Goal: Task Accomplishment & Management: Manage account settings

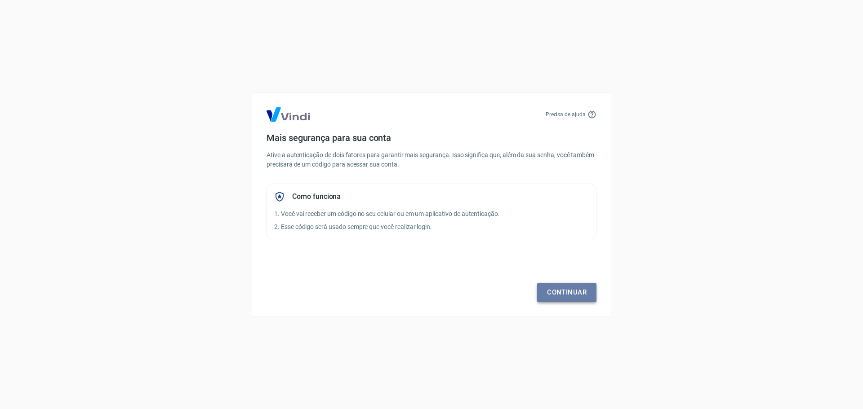
click at [560, 300] on link "Continuar" at bounding box center [566, 292] width 59 height 19
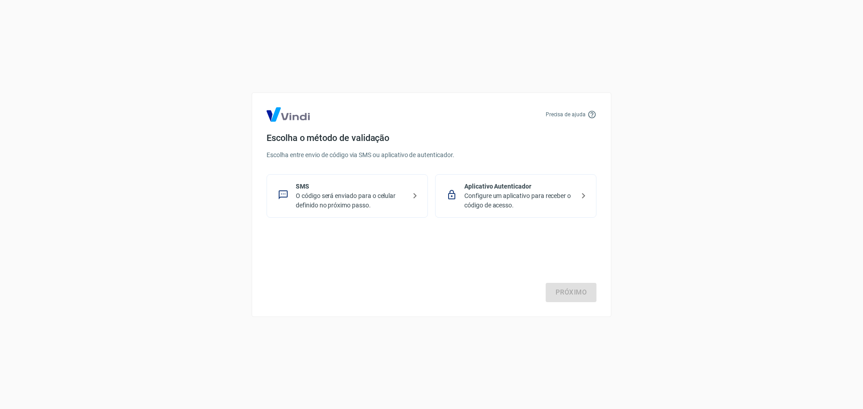
click at [377, 206] on p "O código será enviado para o celular definido no próximo passo." at bounding box center [351, 200] width 110 height 19
click at [551, 288] on link "Próximo" at bounding box center [570, 292] width 51 height 19
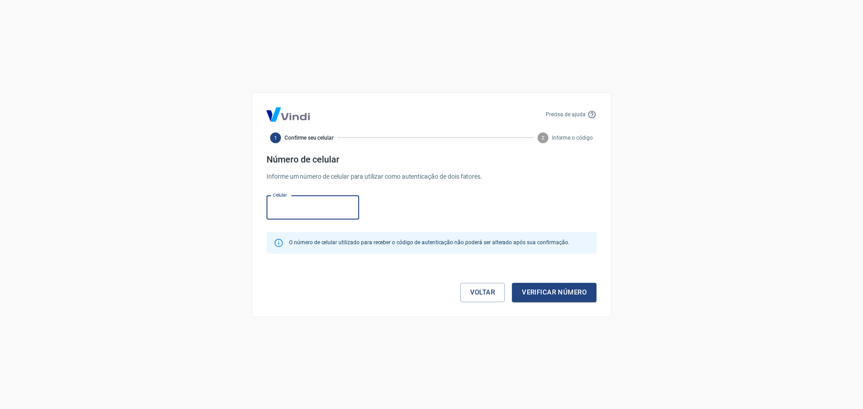
click at [305, 217] on input "Celular" at bounding box center [312, 208] width 93 height 24
type input "[PHONE_NUMBER]"
click at [558, 296] on button "Verificar número" at bounding box center [554, 292] width 84 height 19
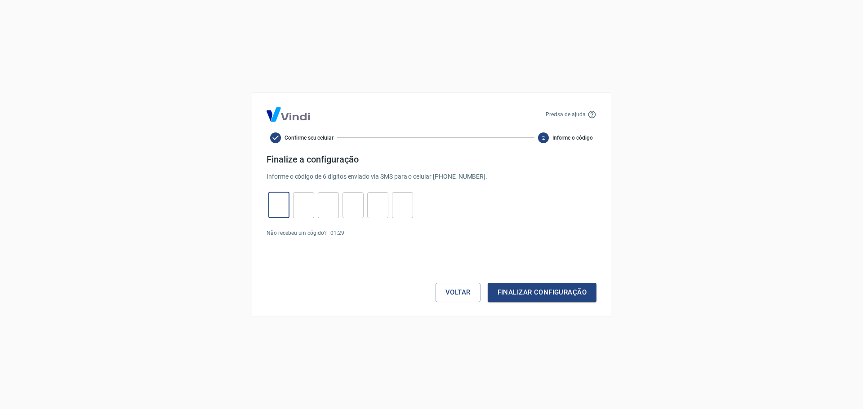
click at [273, 213] on input "tel" at bounding box center [278, 204] width 21 height 19
type input "0"
type input "2"
type input "0"
type input "4"
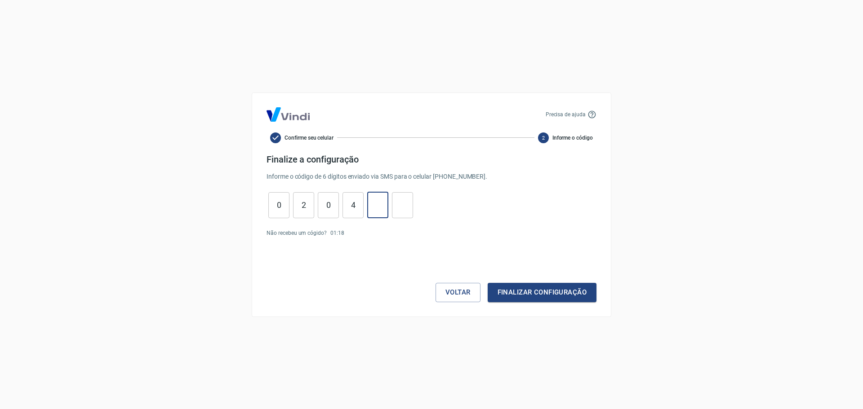
type input "6"
type input "7"
click at [554, 294] on button "Finalizar configuração" at bounding box center [541, 292] width 109 height 19
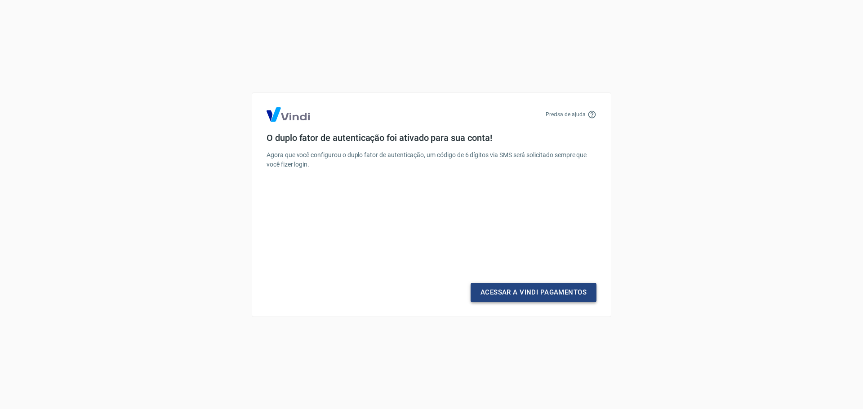
click at [558, 289] on link "Acessar a Vindi Pagamentos" at bounding box center [533, 292] width 126 height 19
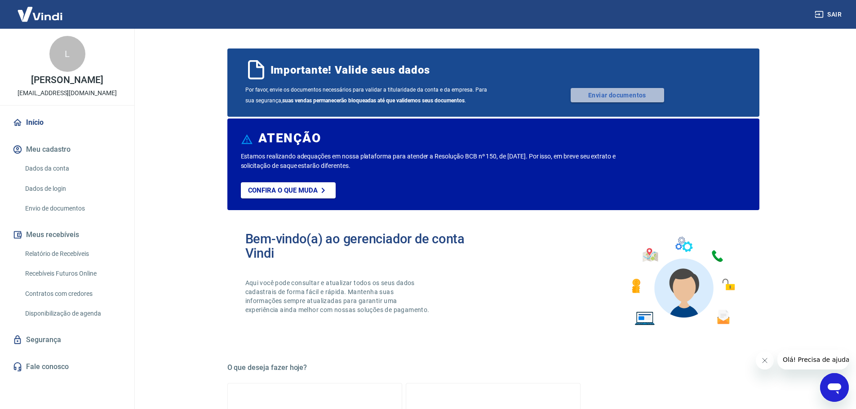
click at [638, 97] on link "Enviar documentos" at bounding box center [617, 95] width 93 height 14
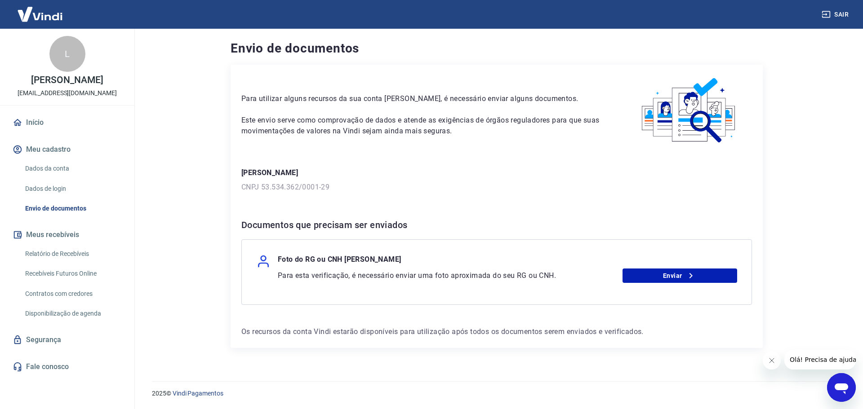
click at [671, 267] on div "Foto do RG ou CNH Larissa Vieira" at bounding box center [496, 261] width 481 height 14
click at [671, 279] on link "Enviar" at bounding box center [679, 276] width 115 height 14
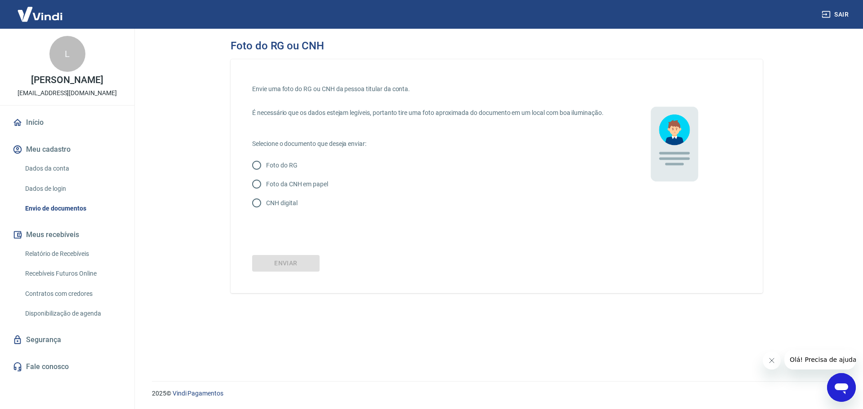
click at [297, 189] on p "Foto da CNH em papel" at bounding box center [297, 184] width 62 height 9
click at [266, 194] on input "Foto da CNH em papel" at bounding box center [256, 184] width 19 height 19
radio input "true"
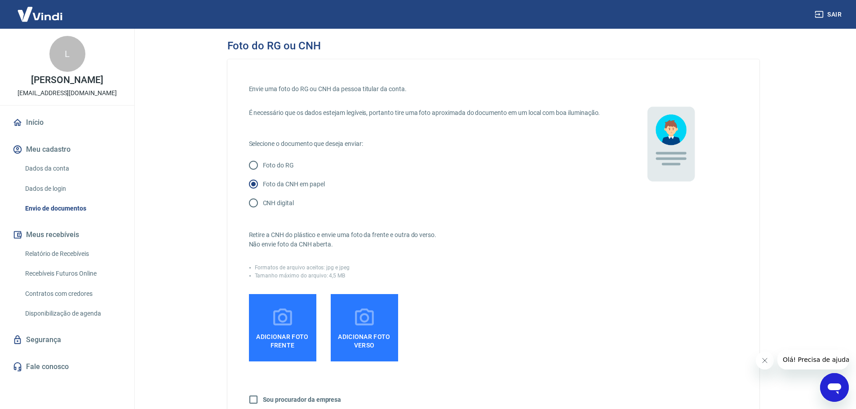
click at [289, 329] on icon at bounding box center [282, 318] width 22 height 22
click at [0, 0] on input "Adicionar foto frente" at bounding box center [0, 0] width 0 height 0
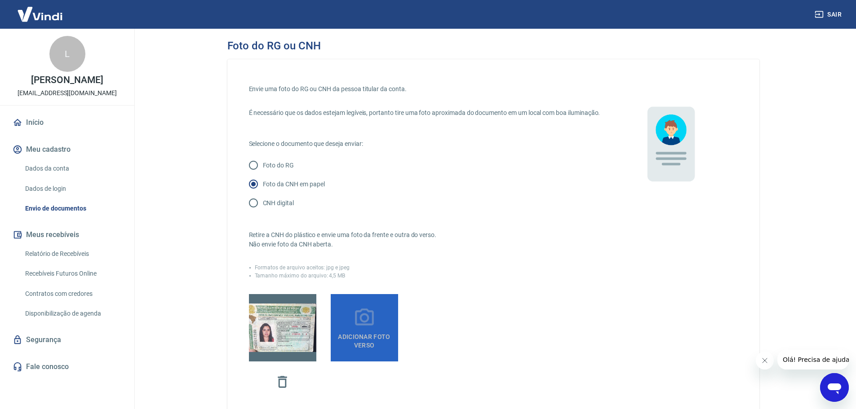
click at [358, 350] on span "Adicionar foto verso" at bounding box center [364, 339] width 60 height 20
click at [0, 0] on input "Adicionar foto verso" at bounding box center [0, 0] width 0 height 0
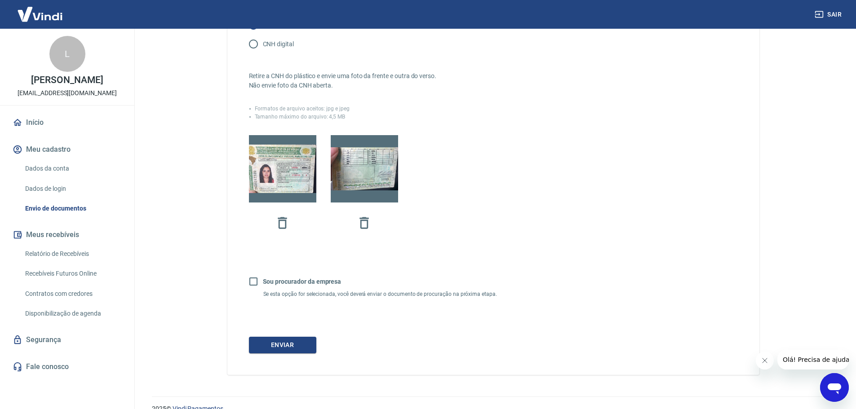
scroll to position [180, 0]
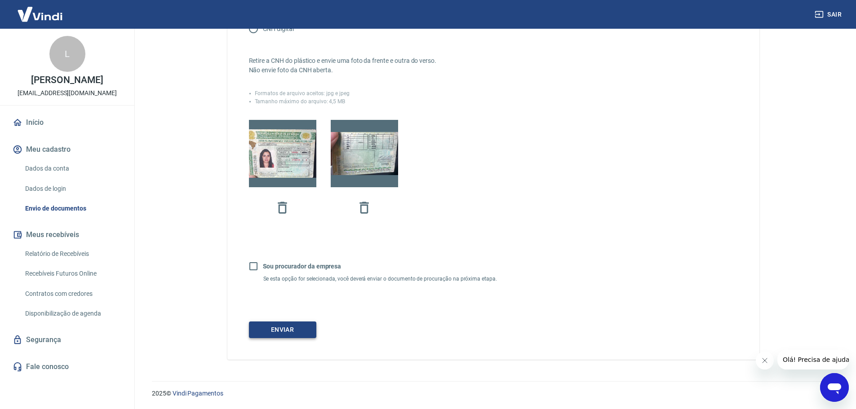
click at [297, 336] on button "Enviar" at bounding box center [282, 330] width 67 height 17
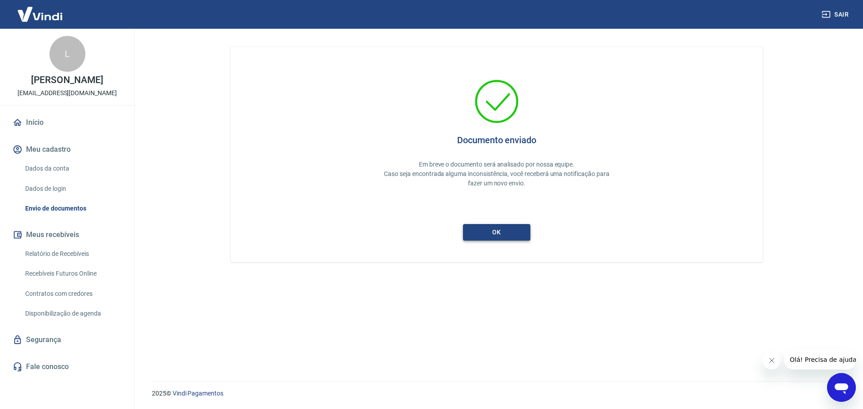
click at [516, 234] on button "ok" at bounding box center [496, 232] width 67 height 17
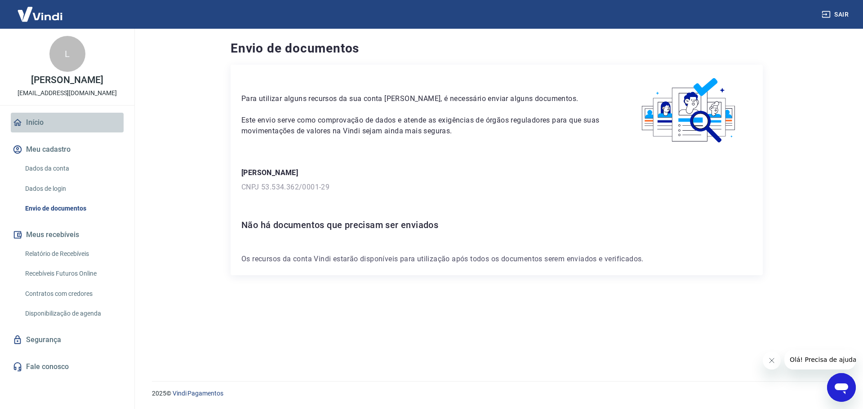
click at [51, 129] on link "Início" at bounding box center [67, 123] width 113 height 20
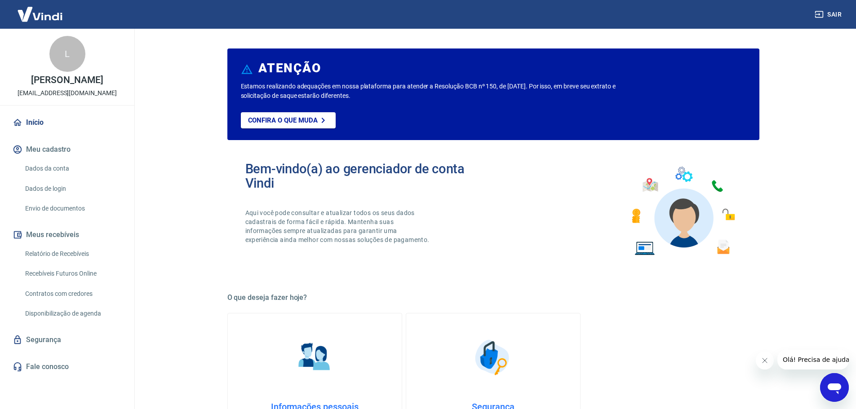
click at [71, 170] on link "Dados da conta" at bounding box center [73, 168] width 102 height 18
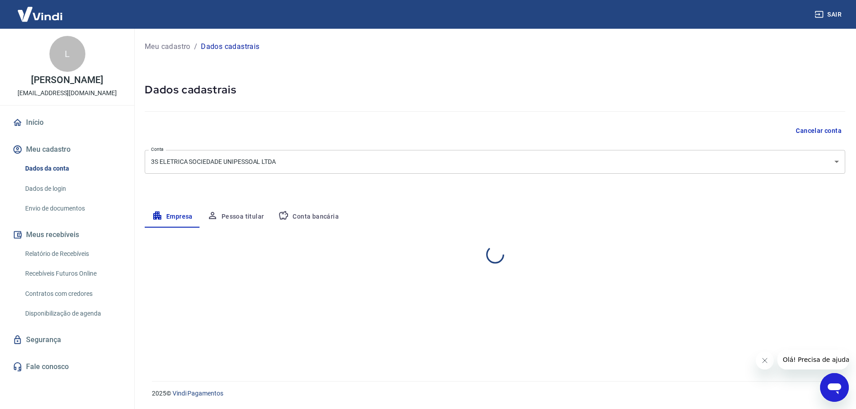
select select "SP"
select select "business"
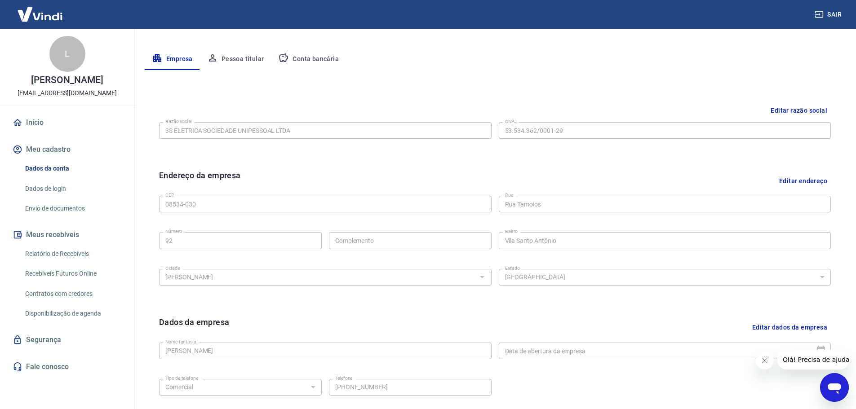
scroll to position [149, 0]
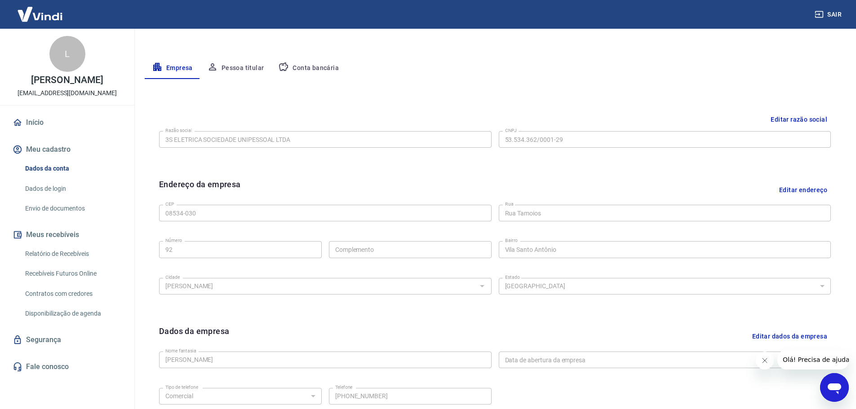
click at [237, 69] on button "Pessoa titular" at bounding box center [235, 69] width 71 height 22
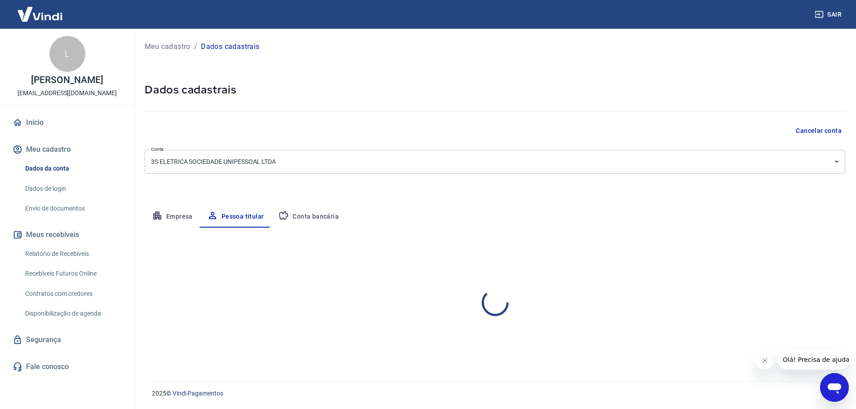
scroll to position [0, 0]
click at [319, 219] on button "Conta bancária" at bounding box center [308, 217] width 75 height 22
select select "1"
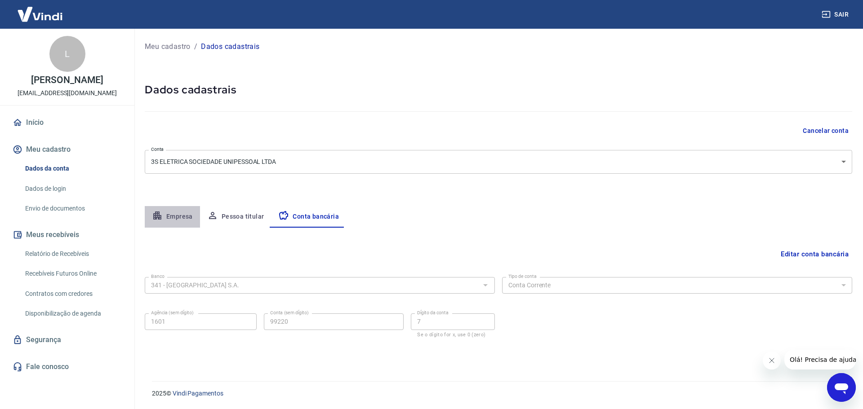
click at [183, 215] on button "Empresa" at bounding box center [172, 217] width 55 height 22
select select "SP"
select select "business"
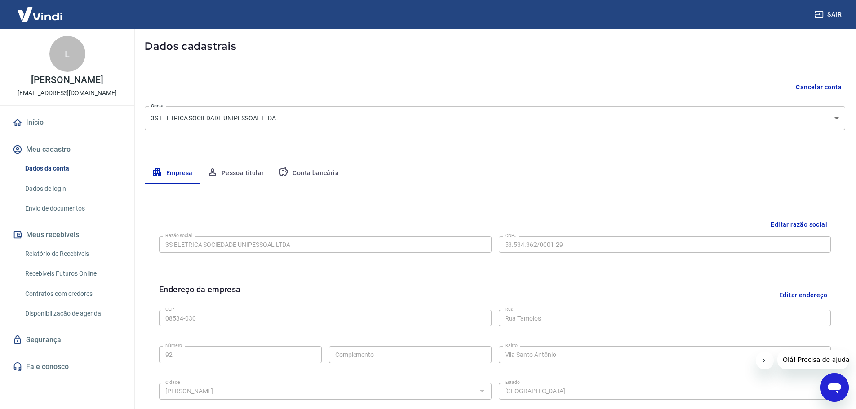
scroll to position [45, 0]
click at [310, 171] on button "Conta bancária" at bounding box center [308, 172] width 75 height 22
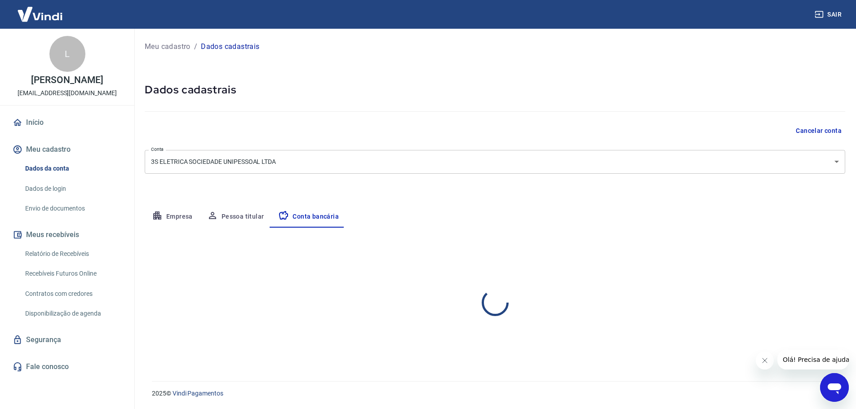
scroll to position [0, 0]
select select "1"
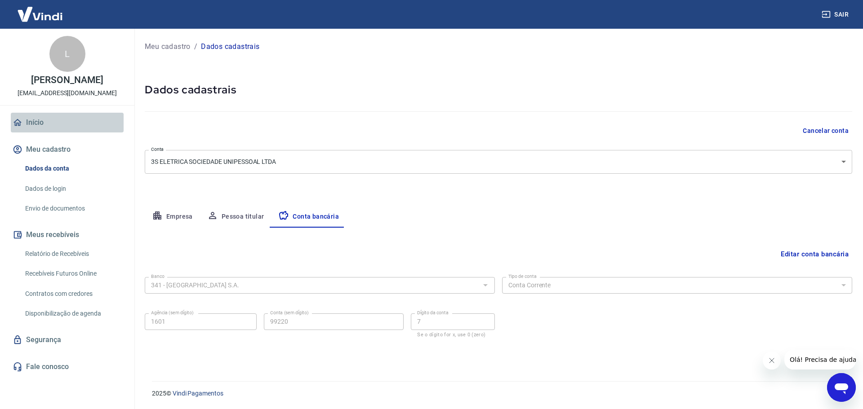
click at [45, 116] on link "Início" at bounding box center [67, 123] width 113 height 20
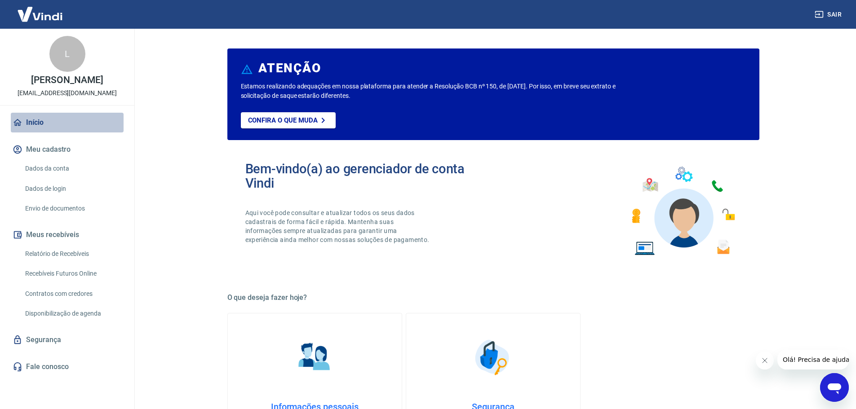
click at [77, 124] on link "Início" at bounding box center [67, 123] width 113 height 20
click at [63, 166] on link "Dados da conta" at bounding box center [73, 168] width 102 height 18
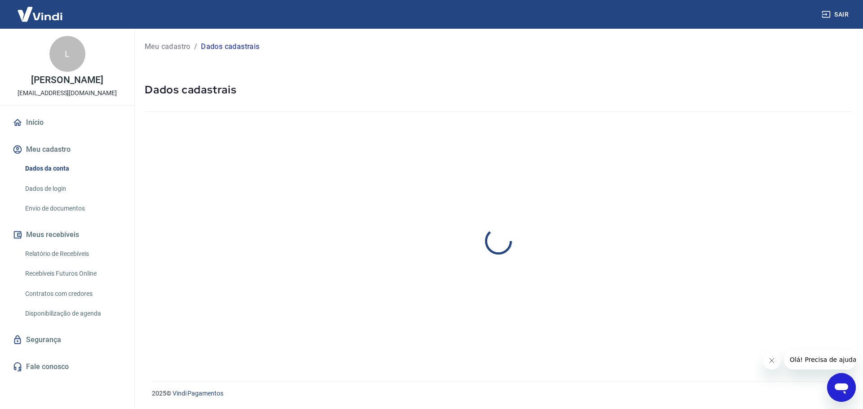
select select "SP"
select select "business"
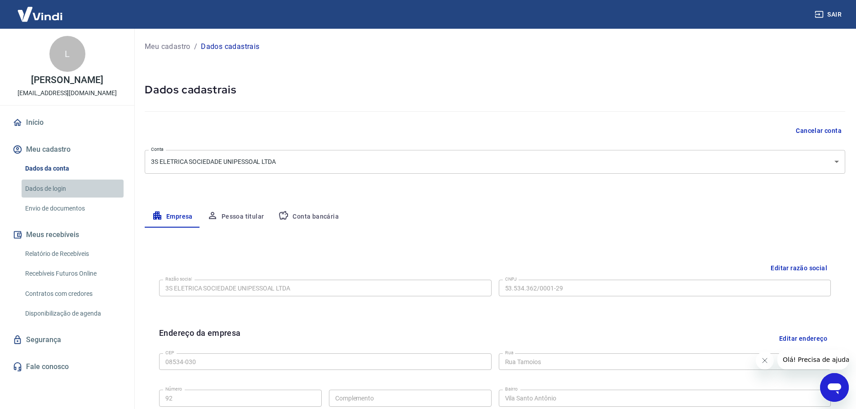
click at [77, 187] on link "Dados de login" at bounding box center [73, 189] width 102 height 18
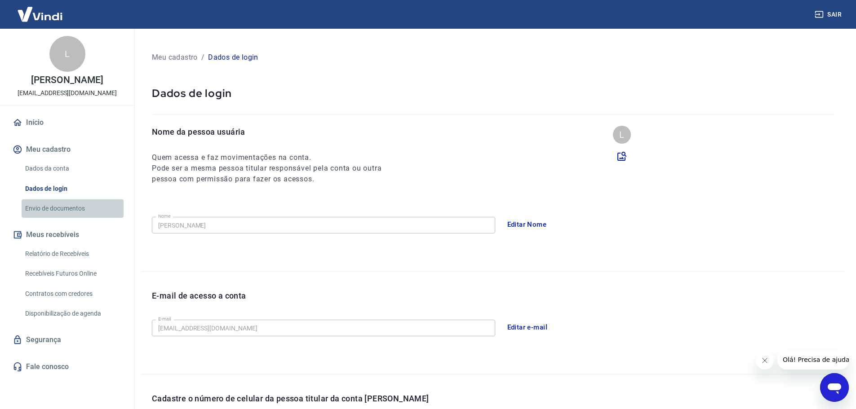
click at [79, 212] on link "Envio de documentos" at bounding box center [73, 208] width 102 height 18
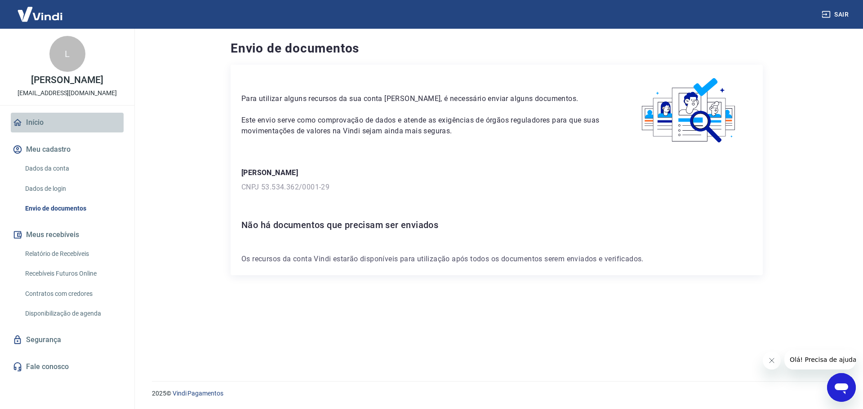
click at [59, 127] on link "Início" at bounding box center [67, 123] width 113 height 20
